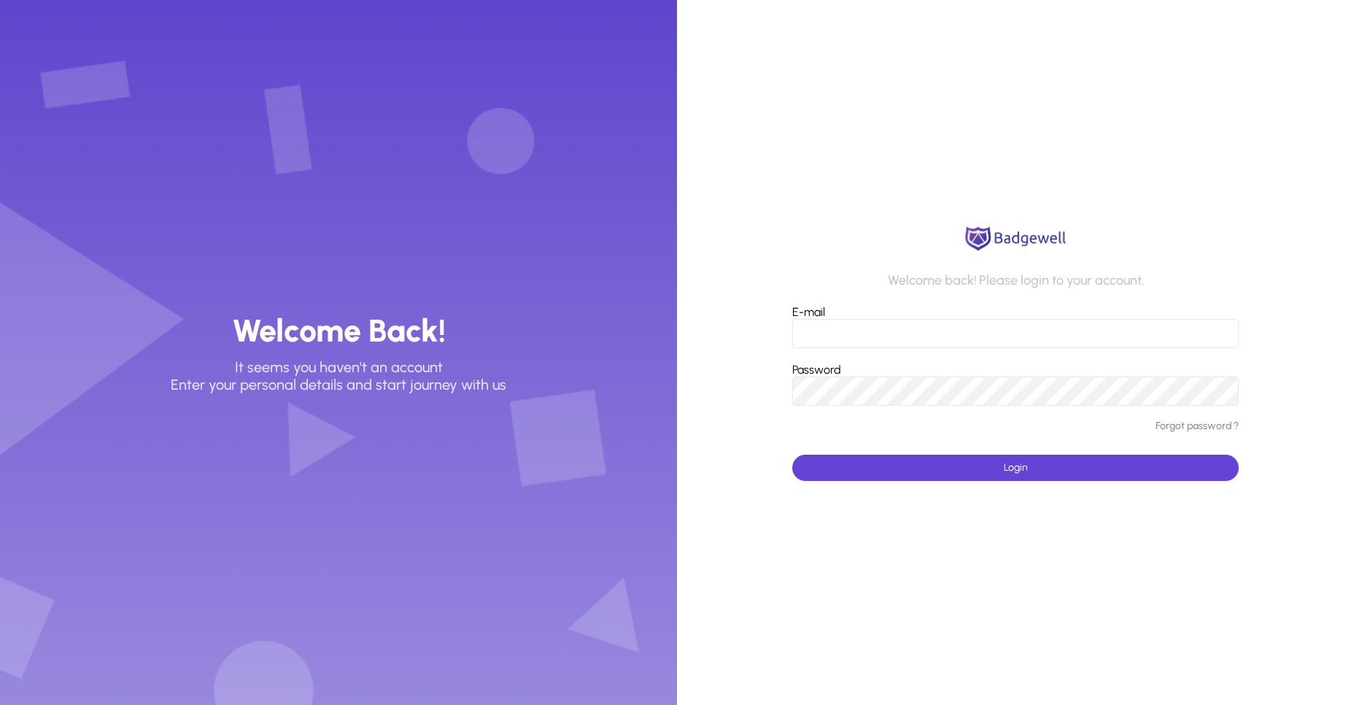
click at [848, 324] on input "E-mail" at bounding box center [1015, 333] width 446 height 29
type input "**********"
click at [792, 454] on button "Login" at bounding box center [1015, 467] width 446 height 26
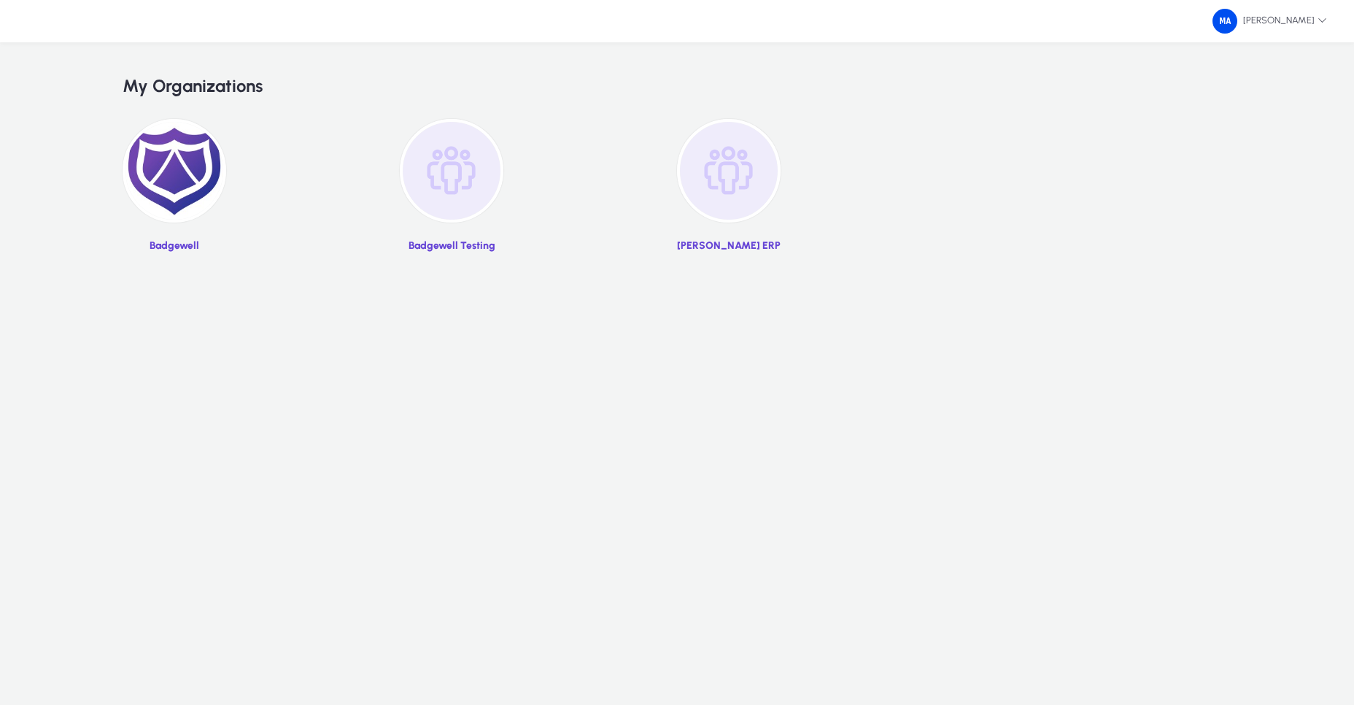
drag, startPoint x: 943, startPoint y: 317, endPoint x: 761, endPoint y: 341, distance: 183.2
click at [761, 341] on div "[PERSON_NAME] My Organizations Badgewell Badgewell Testing [PERSON_NAME] ERP" at bounding box center [677, 352] width 1354 height 705
click at [215, 191] on img at bounding box center [175, 171] width 104 height 104
click at [403, 375] on div "[PERSON_NAME] My Organizations Badgewell Badgewell Testing [PERSON_NAME] ERP" at bounding box center [677, 352] width 1354 height 705
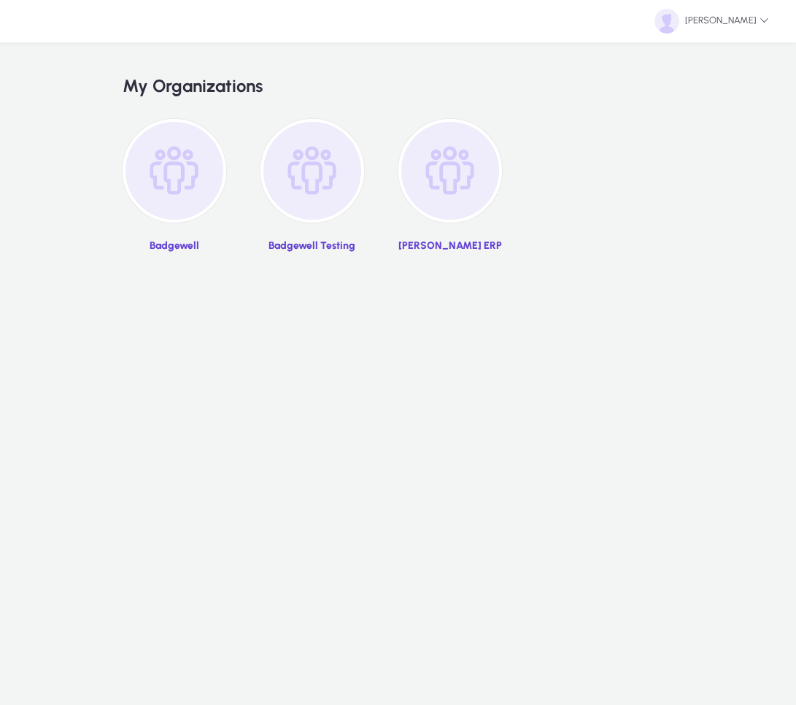
click at [530, 346] on div "[PERSON_NAME] My Organizations Badgewell Badgewell Testing [PERSON_NAME] ERP" at bounding box center [398, 352] width 796 height 705
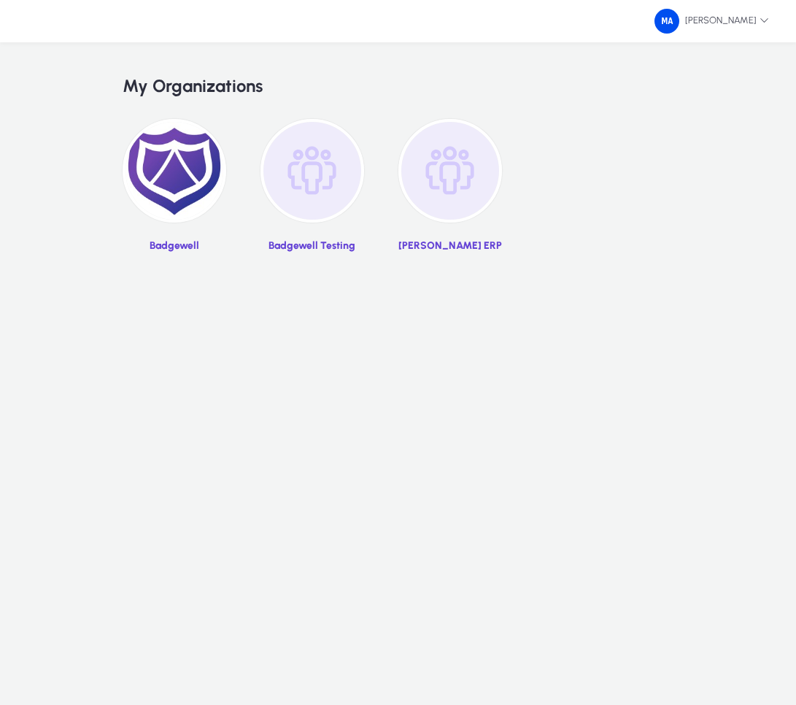
click at [643, 307] on div "[PERSON_NAME] My Organizations Badgewell Badgewell Testing [PERSON_NAME] ERP" at bounding box center [398, 352] width 796 height 705
click at [550, 251] on div "Badgewell Badgewell Testing GENNIE ERP" at bounding box center [398, 200] width 551 height 162
click at [743, 333] on div "[PERSON_NAME] My Organizations Badgewell Badgewell Testing [PERSON_NAME] ERP" at bounding box center [398, 352] width 796 height 705
